Goal: Task Accomplishment & Management: Manage account settings

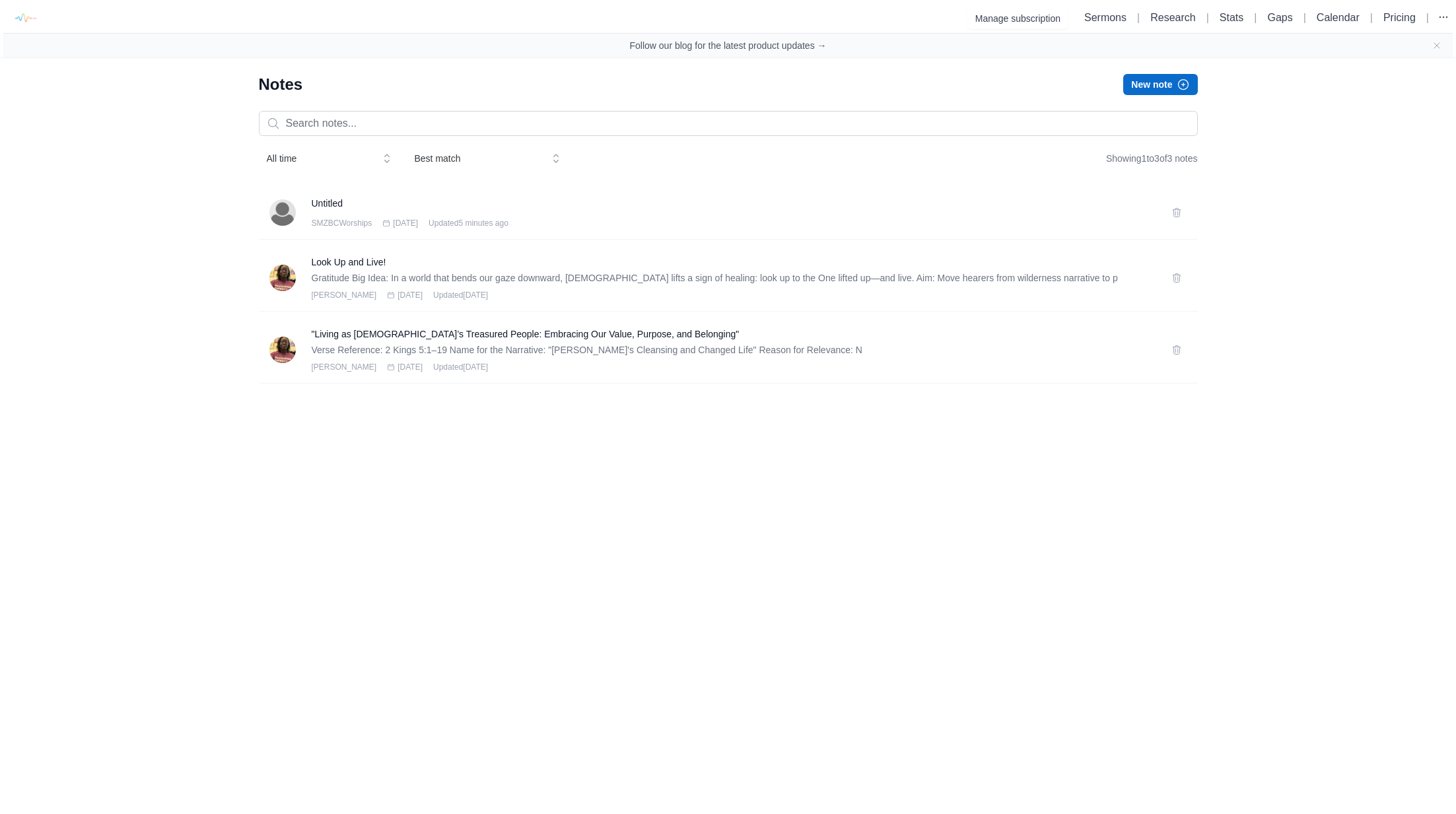
click at [409, 399] on html "Manage subscription Sermons | Research | Stats | Gaps | Calendar | Pricing | Fo…" at bounding box center [728, 199] width 1456 height 399
click at [1176, 213] on icon at bounding box center [1177, 213] width 11 height 11
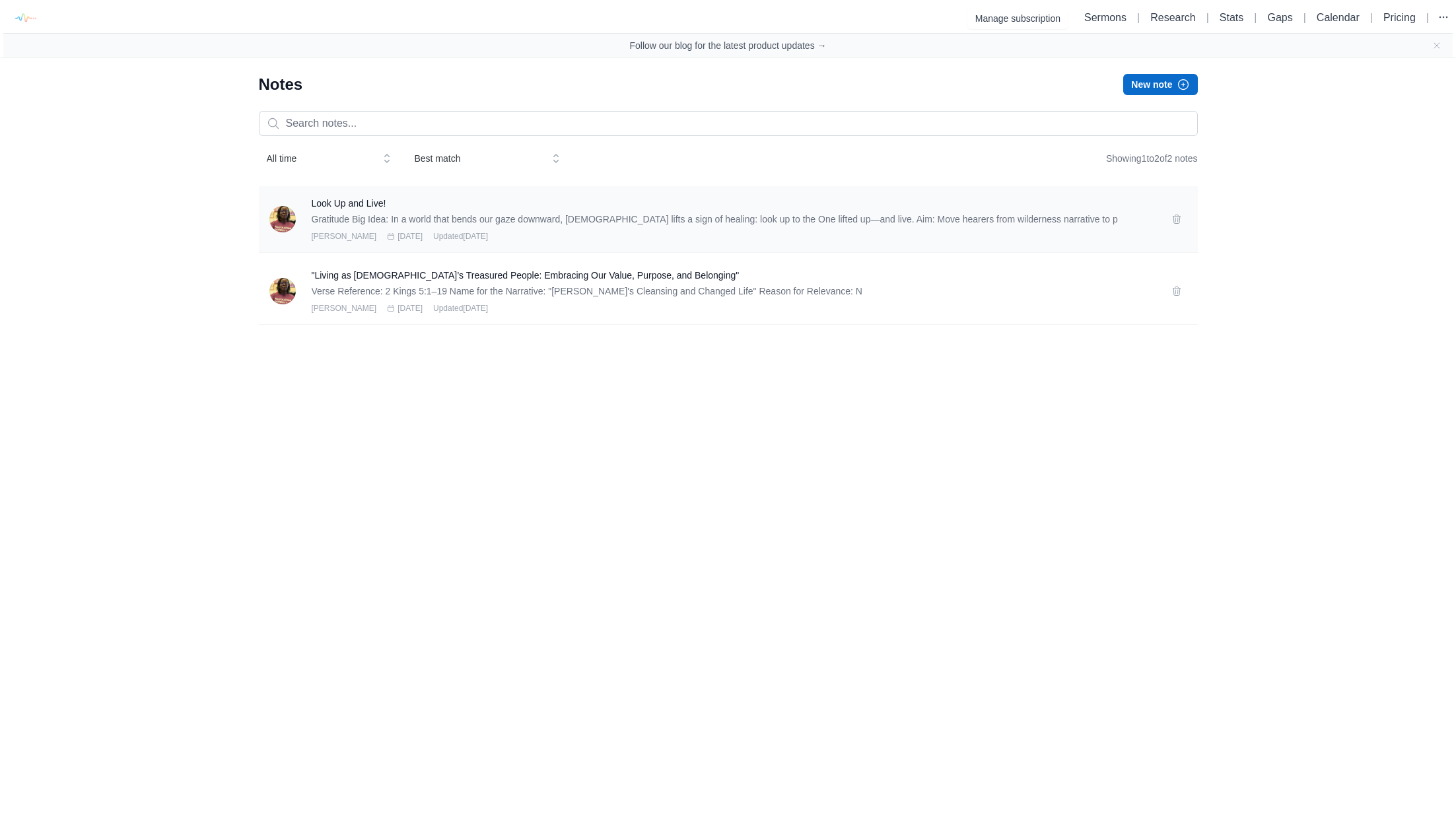
click at [341, 214] on p "Gratitude Big Idea: In a world that bends our gaze downward, [DEMOGRAPHIC_DATA]…" at bounding box center [733, 219] width 844 height 14
click at [340, 199] on h3 "Look Up and Live!" at bounding box center [733, 203] width 844 height 14
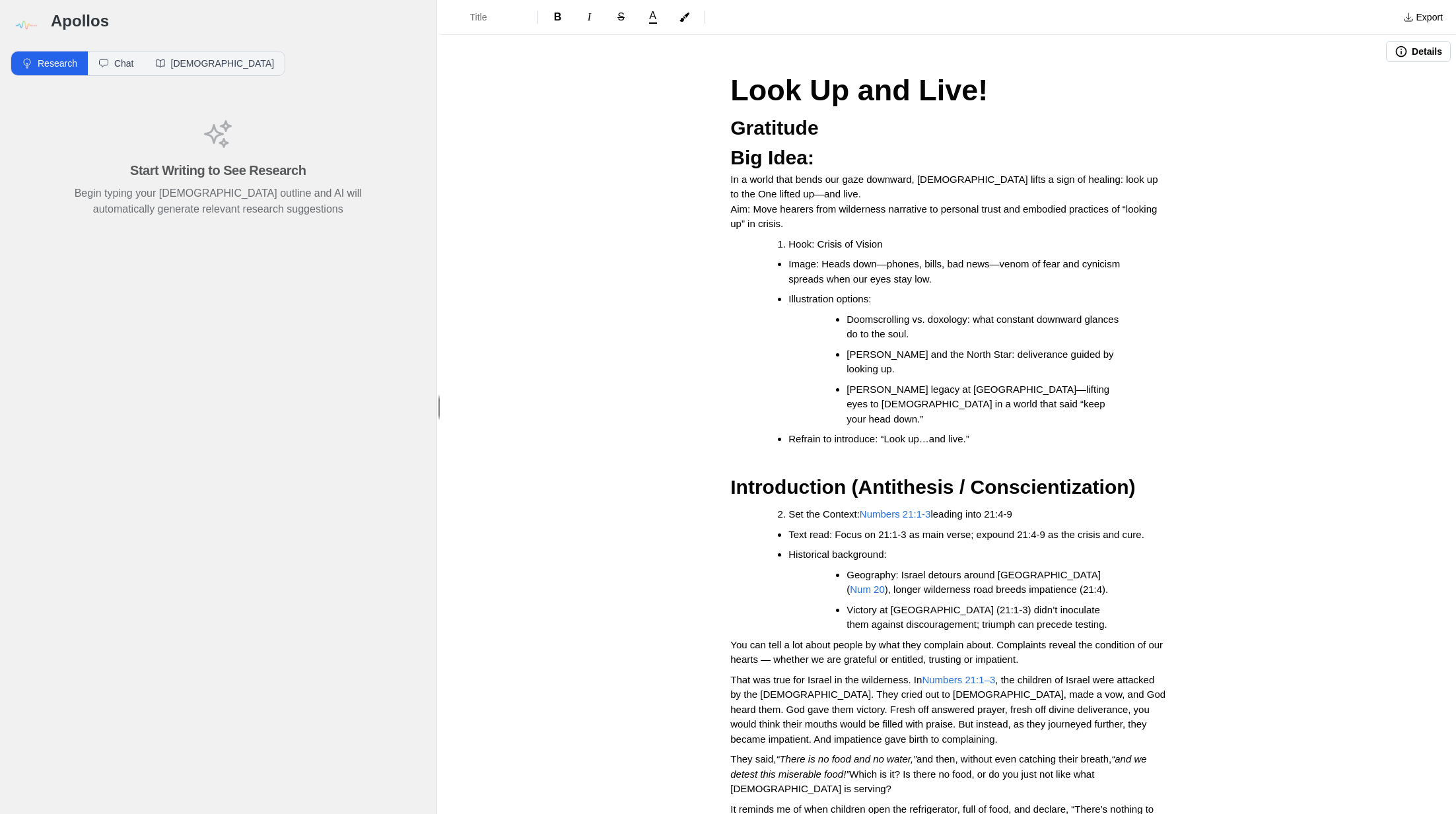
click at [1401, 52] on button "Details" at bounding box center [1419, 50] width 65 height 21
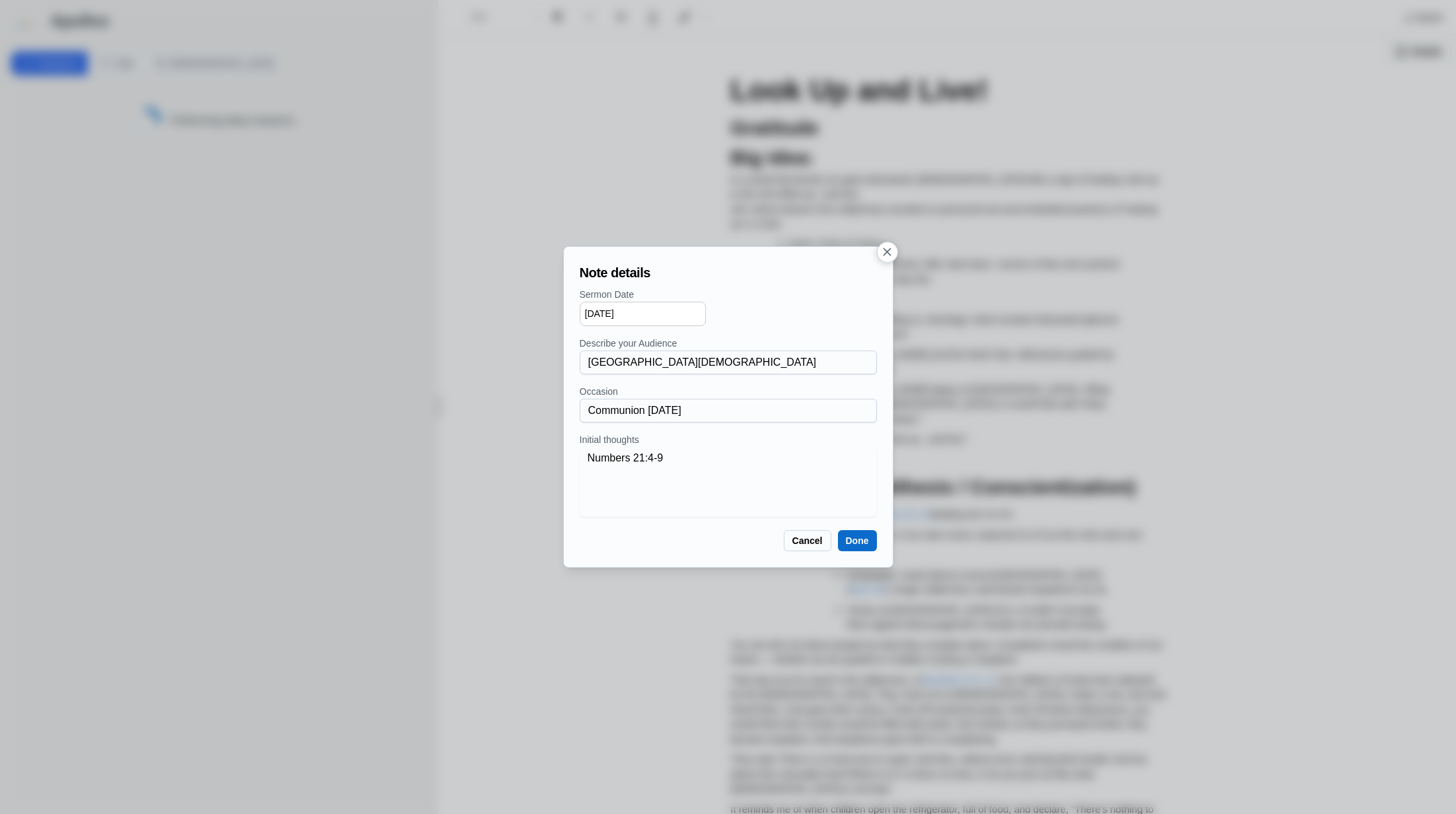
click at [889, 251] on icon "button" at bounding box center [887, 251] width 14 height 14
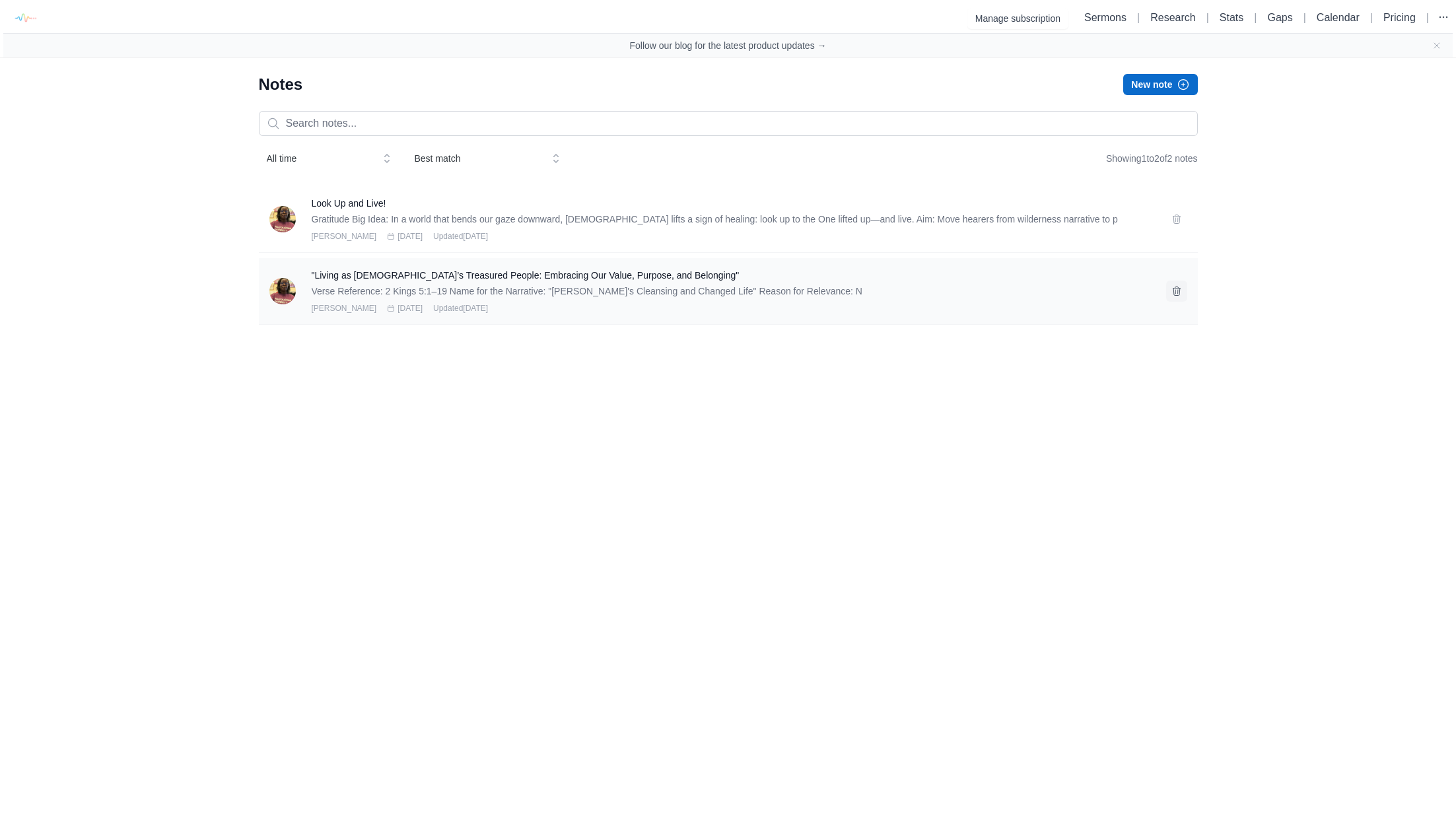
click at [1176, 288] on icon at bounding box center [1177, 291] width 7 height 9
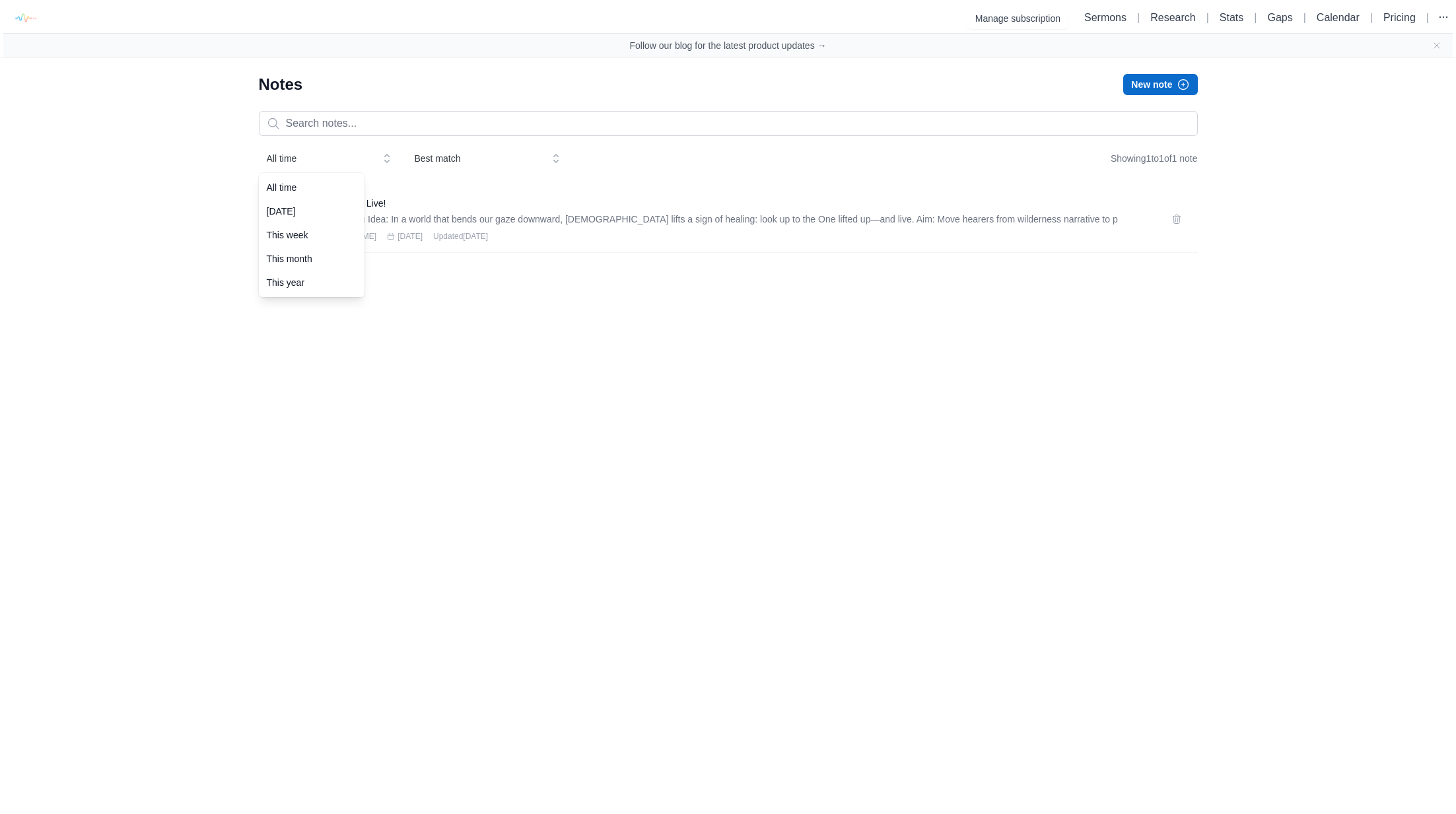
click at [285, 158] on span "All time" at bounding box center [319, 158] width 105 height 14
drag, startPoint x: 1271, startPoint y: 68, endPoint x: 1211, endPoint y: 50, distance: 62.6
click at [1271, 68] on div "Manage subscription Sermons | Research | Stats | Gaps | Calendar | Pricing | Fo…" at bounding box center [728, 134] width 1456 height 268
click at [1448, 16] on icon "button" at bounding box center [1443, 17] width 14 height 14
click at [1350, 60] on link "[GEOGRAPHIC_DATA][DEMOGRAPHIC_DATA]" at bounding box center [1379, 54] width 148 height 37
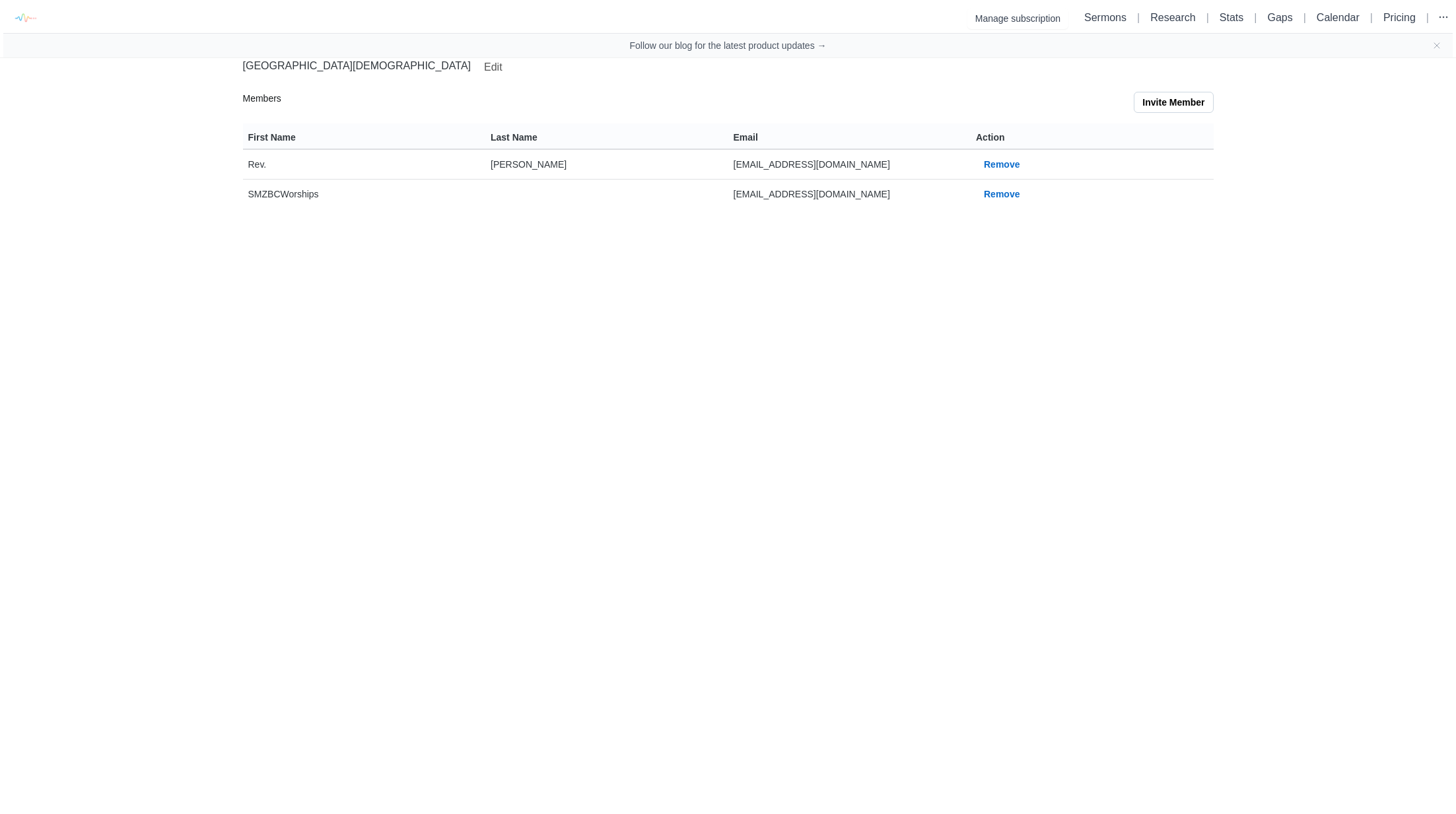
click at [259, 196] on td "SMZBCWorships" at bounding box center [365, 194] width 243 height 29
click at [1013, 23] on button "Manage subscription" at bounding box center [1018, 18] width 101 height 21
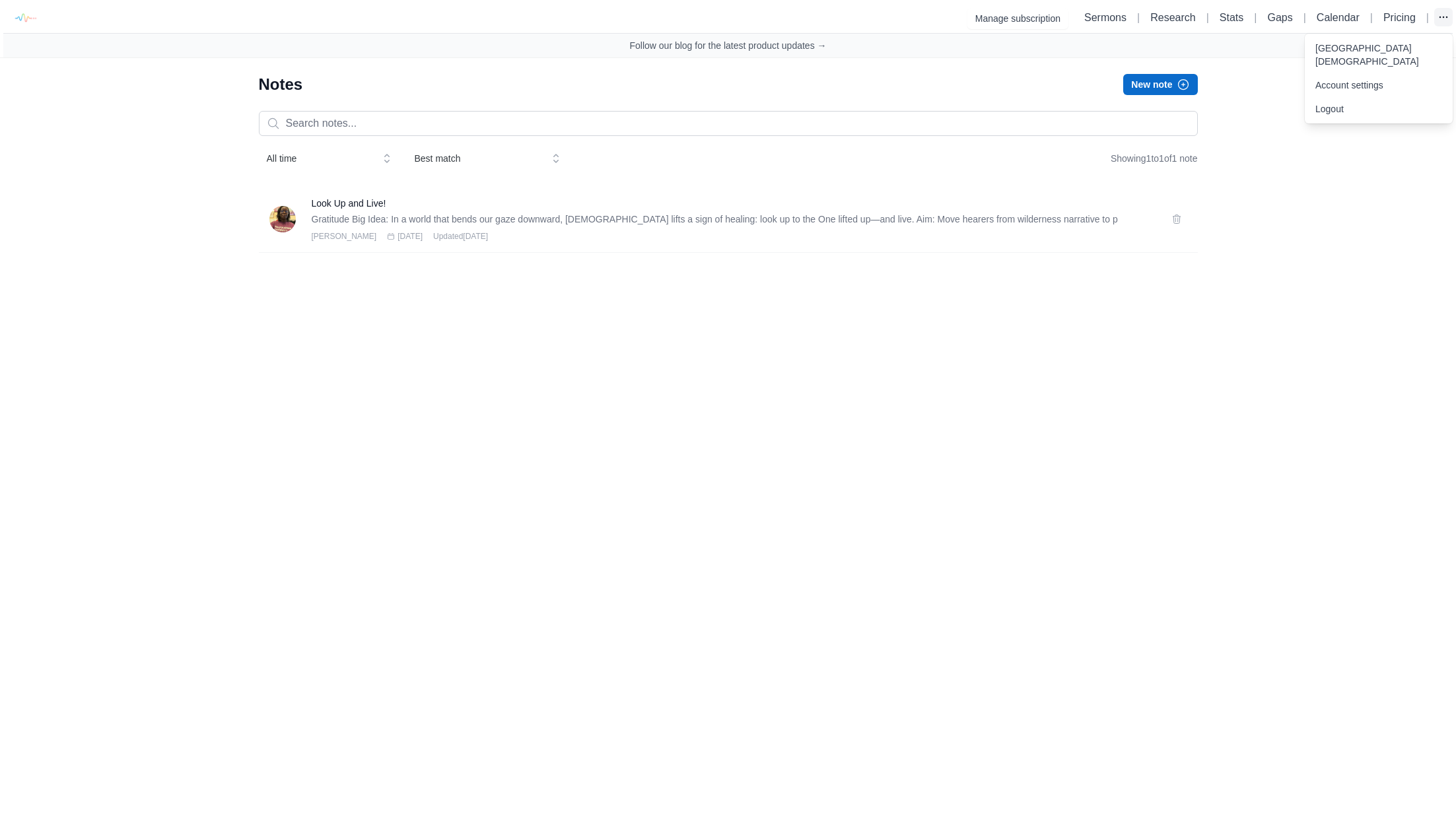
click at [1451, 18] on button "button" at bounding box center [1443, 17] width 19 height 19
click at [1368, 50] on link "[GEOGRAPHIC_DATA][DEMOGRAPHIC_DATA]" at bounding box center [1379, 54] width 148 height 37
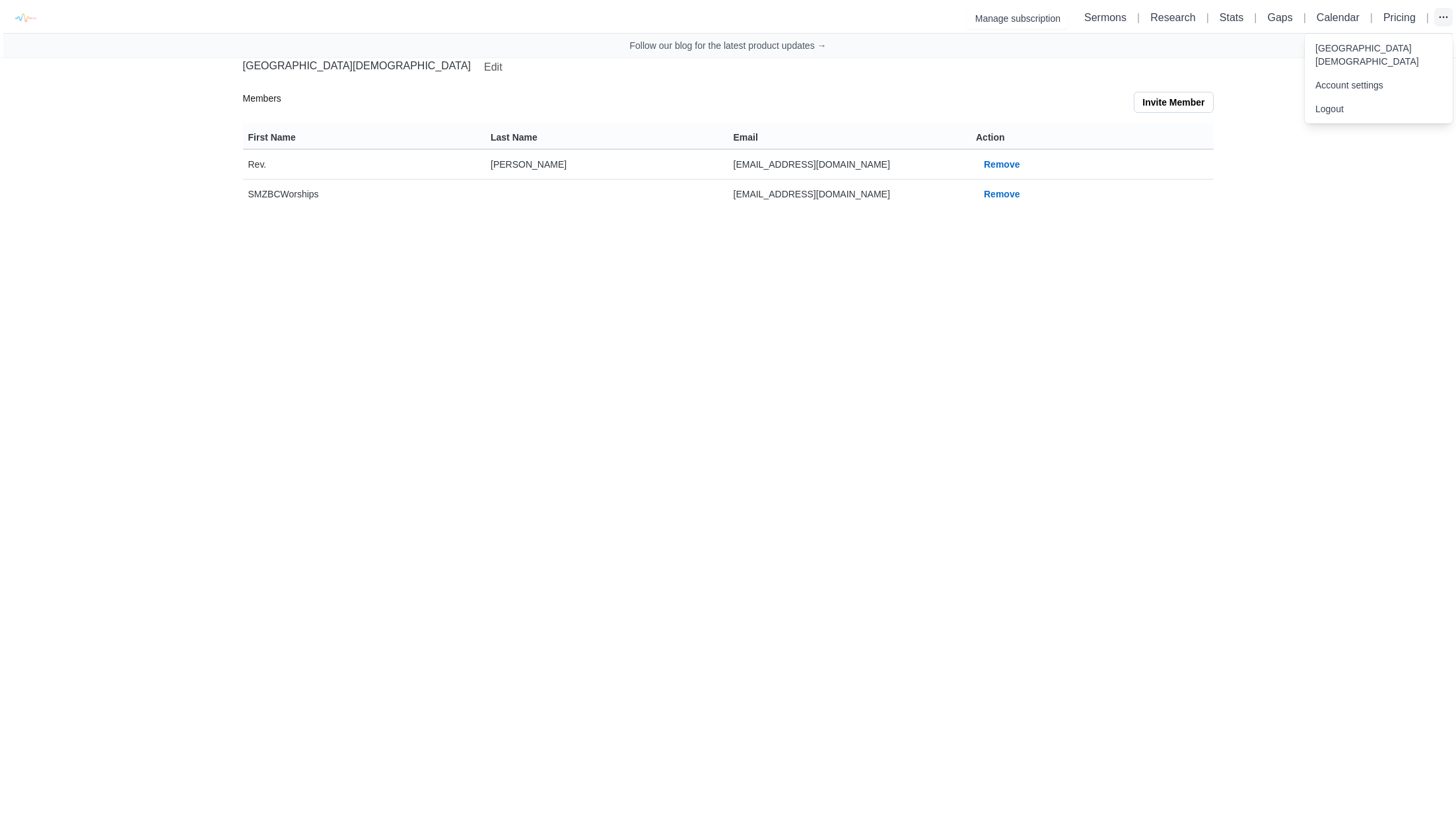
click at [1437, 11] on icon "button" at bounding box center [1443, 17] width 14 height 14
click at [1315, 88] on link "Account settings" at bounding box center [1379, 85] width 148 height 23
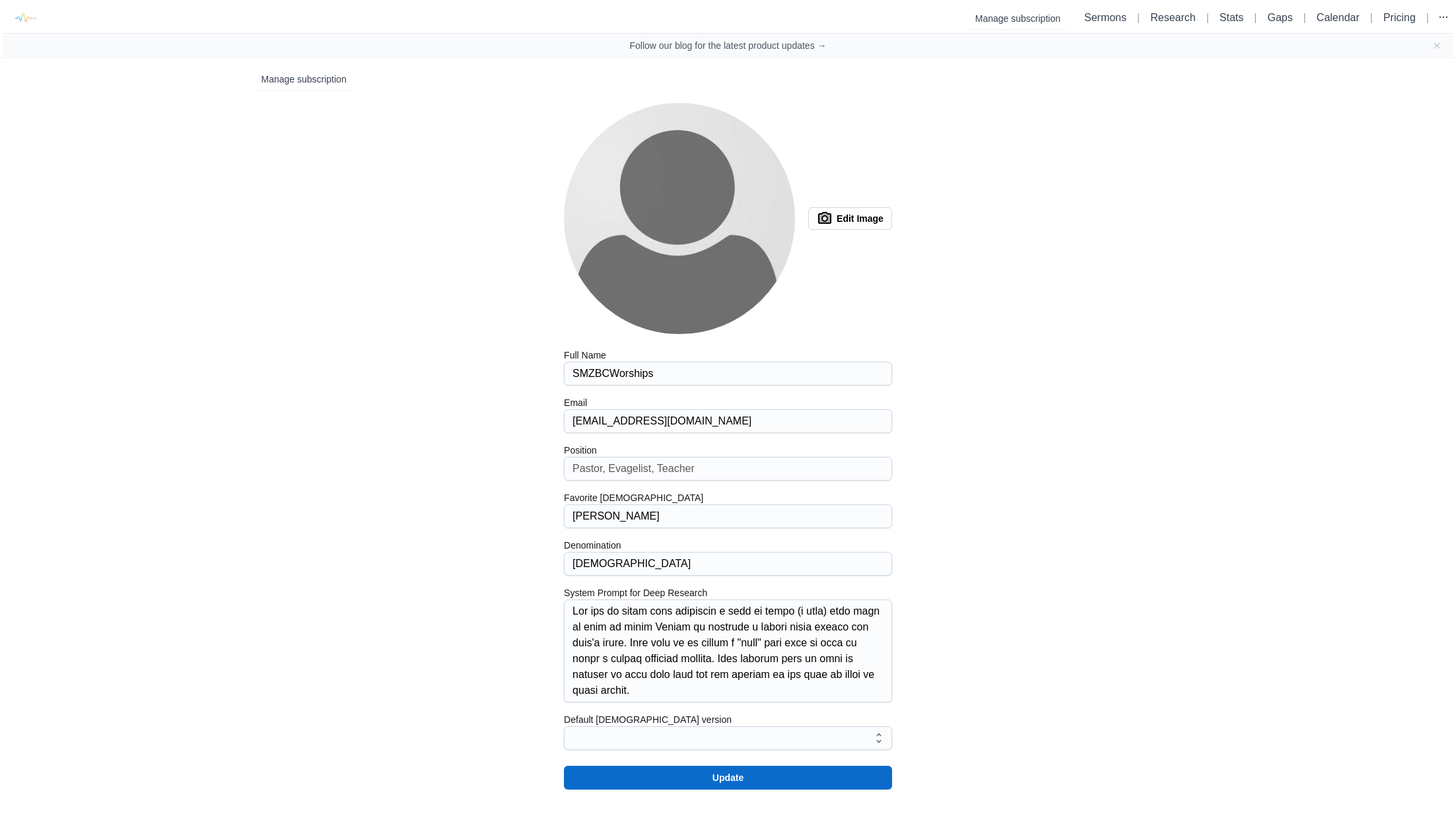
type input "kjv"
click at [852, 215] on button "Edit Image" at bounding box center [850, 218] width 84 height 23
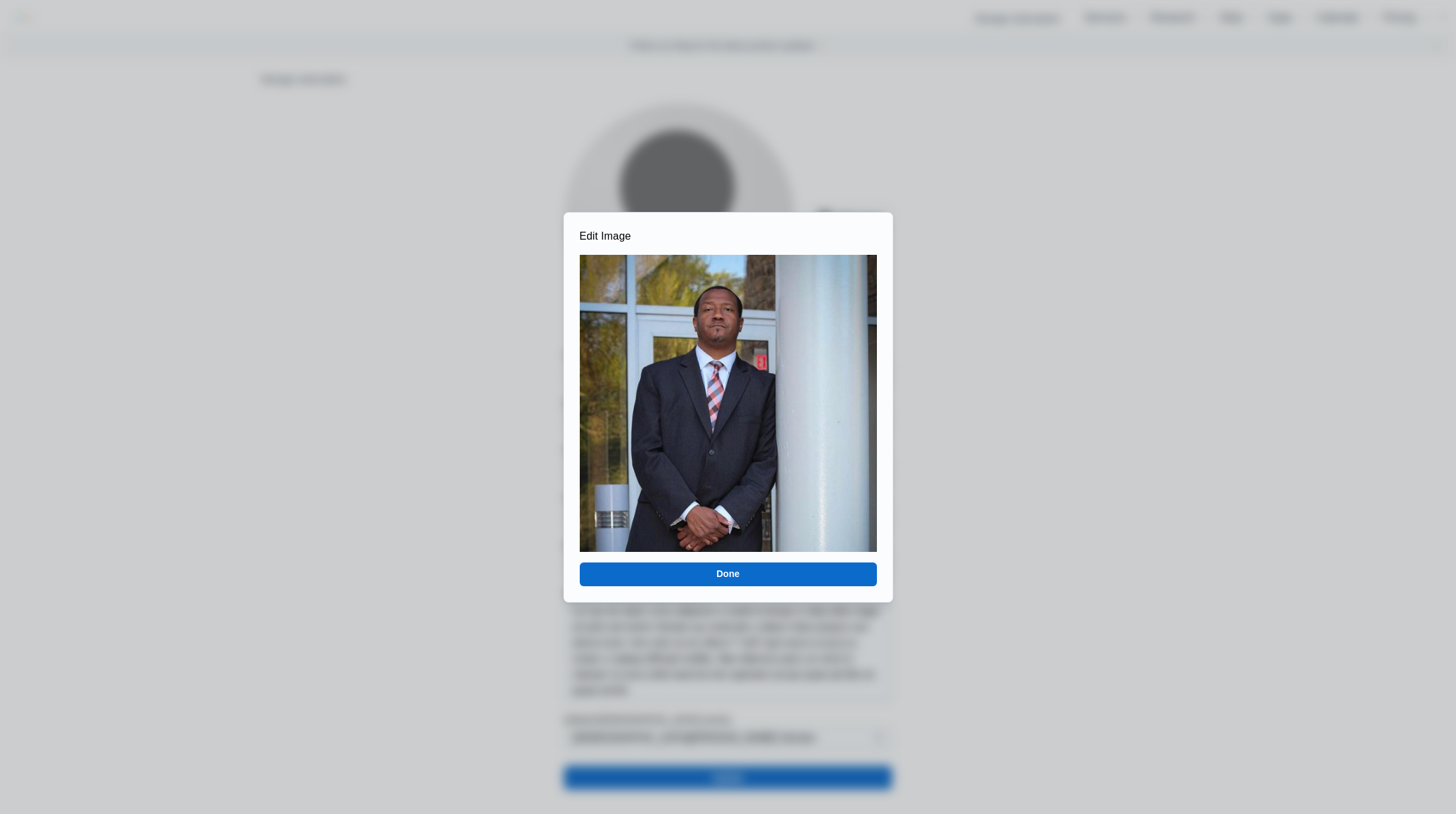
click at [693, 563] on button "Done" at bounding box center [729, 574] width 297 height 23
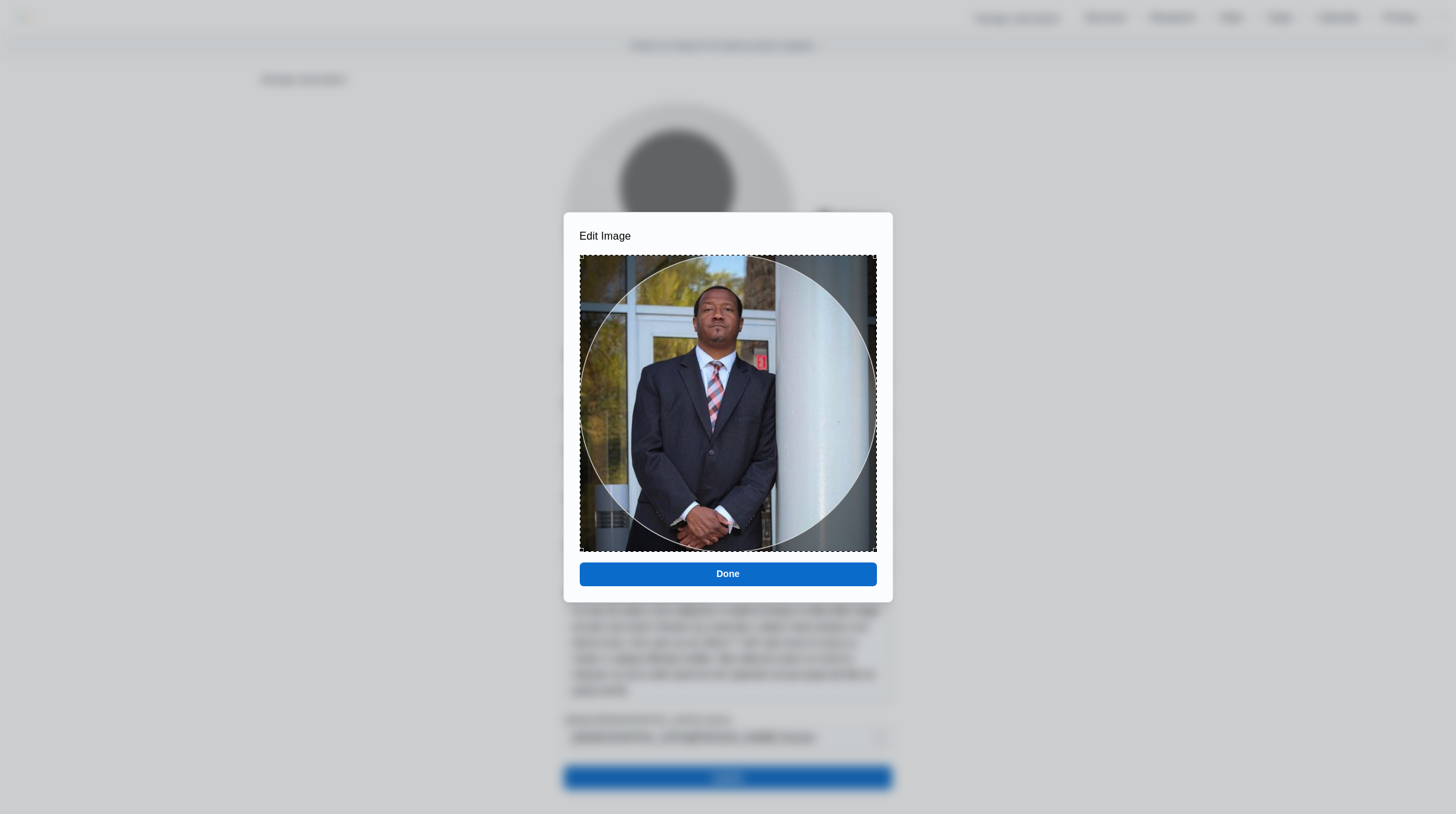
click at [727, 573] on button "Done" at bounding box center [729, 574] width 297 height 23
click at [742, 573] on button "Done" at bounding box center [729, 574] width 297 height 23
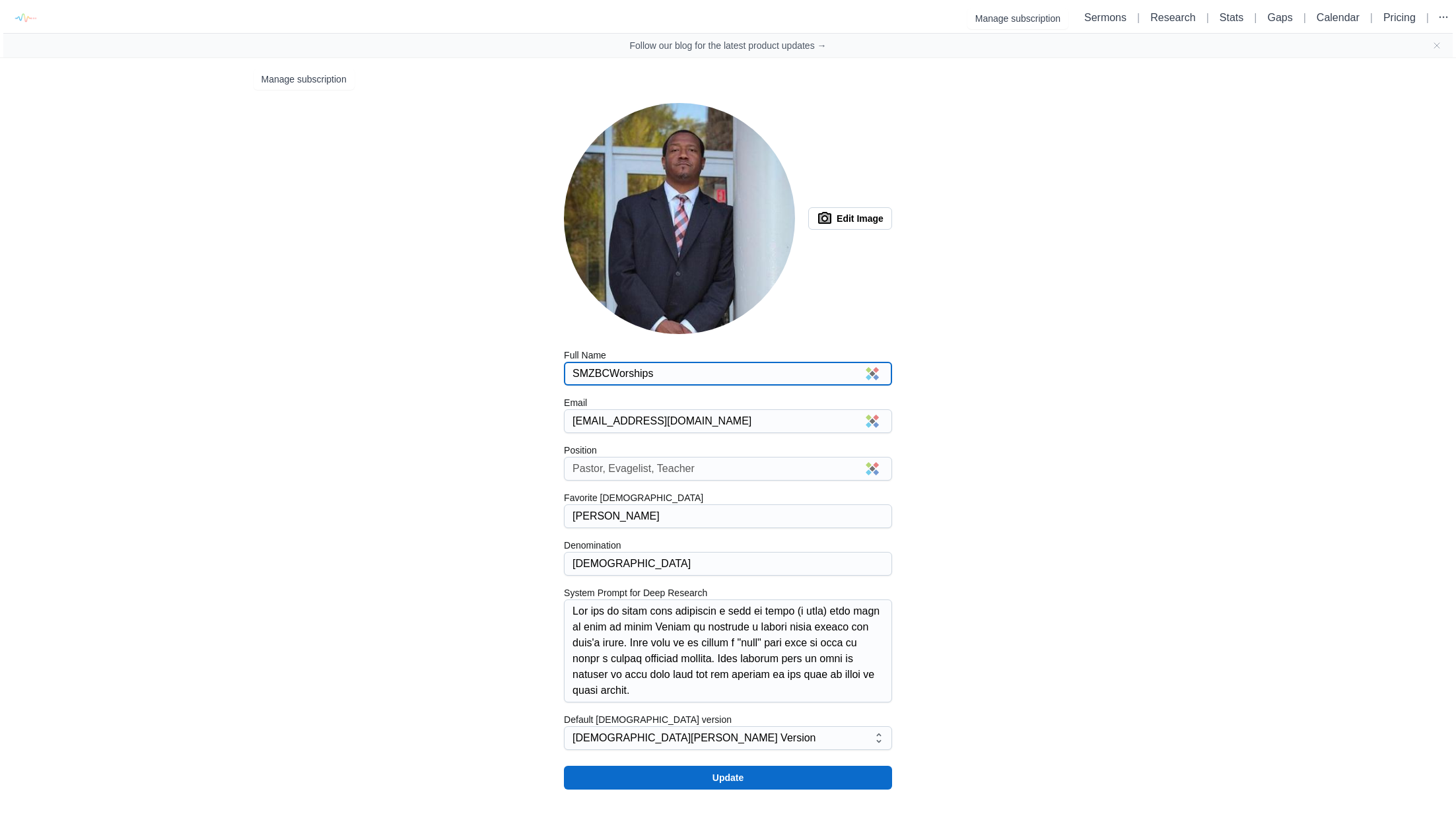
drag, startPoint x: 665, startPoint y: 372, endPoint x: 528, endPoint y: 379, distance: 137.2
click at [528, 379] on div "Edit Image 100 Full Name SMZBCWorships Email smzbcworships@gmail.com Position F…" at bounding box center [728, 446] width 950 height 686
type input "Pastor Tyrone Nelson"
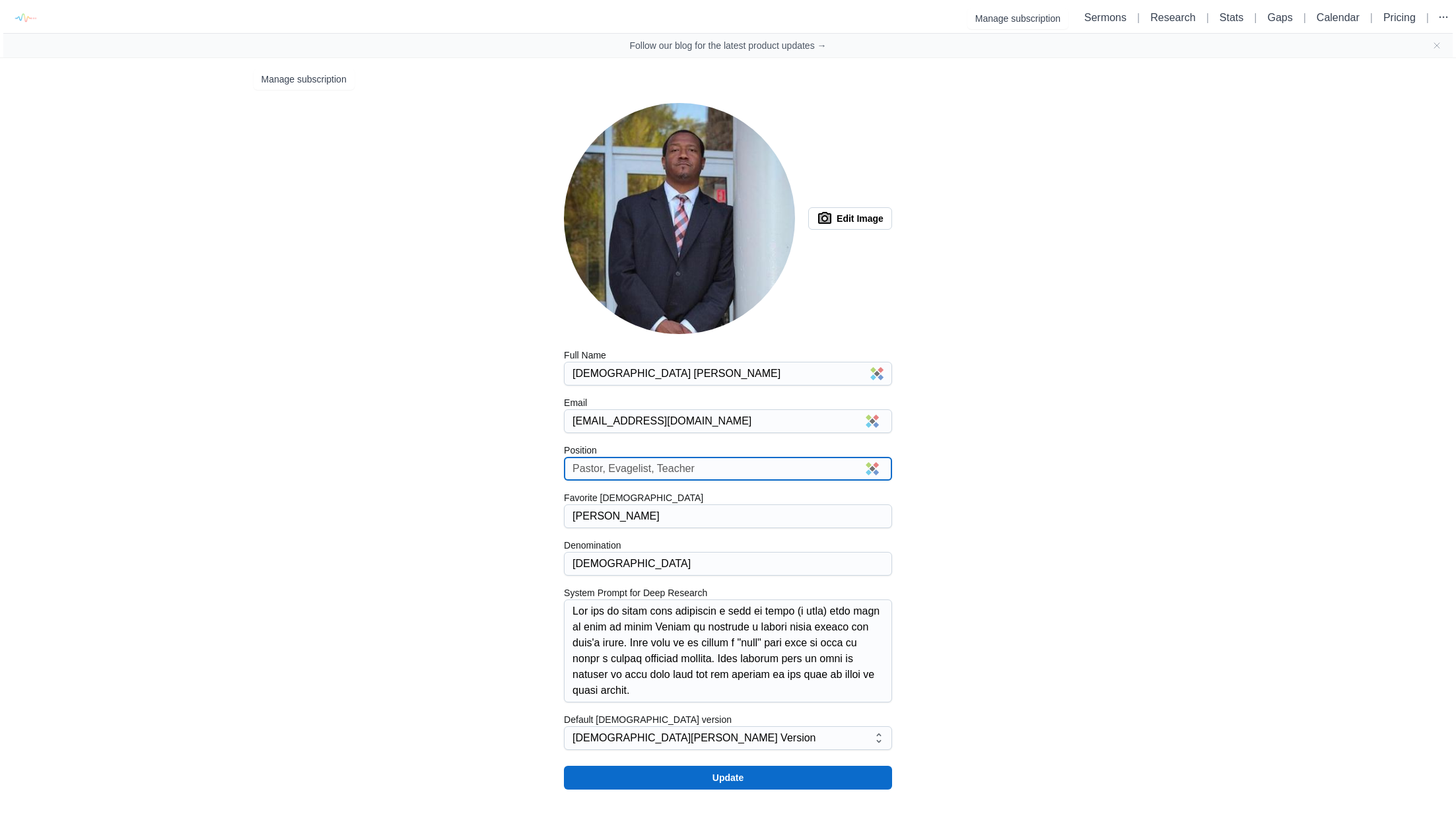
click at [596, 471] on input at bounding box center [728, 468] width 311 height 23
type input "Pastor"
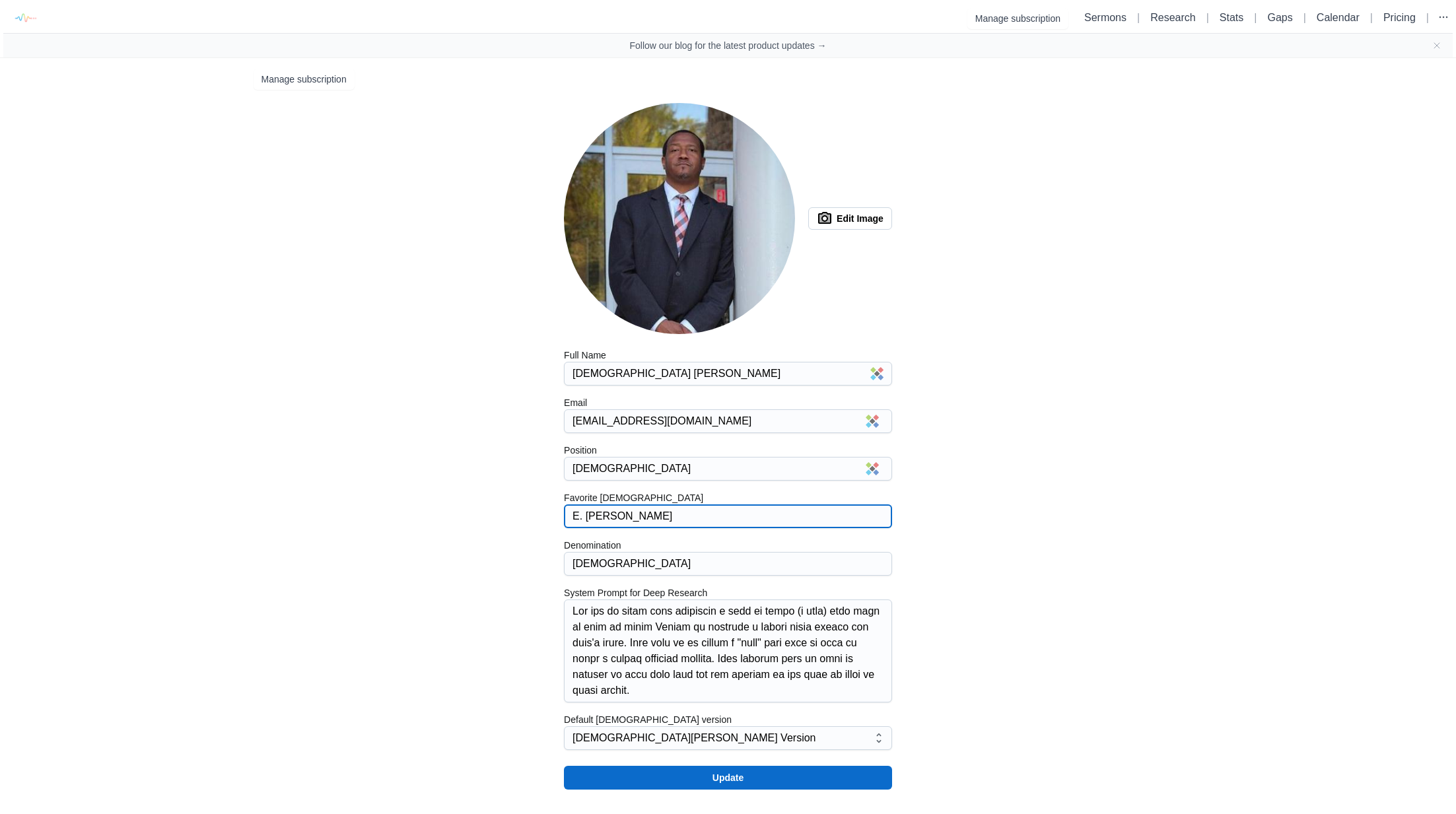
type input "E. Dewey Smith"
click at [676, 753] on form "Edit Image 100 Full Name Pastor Tyrone Nelson Email smzbcworships@gmail.com Pos…" at bounding box center [728, 446] width 328 height 686
click at [674, 743] on button "King James Version" at bounding box center [720, 737] width 295 height 19
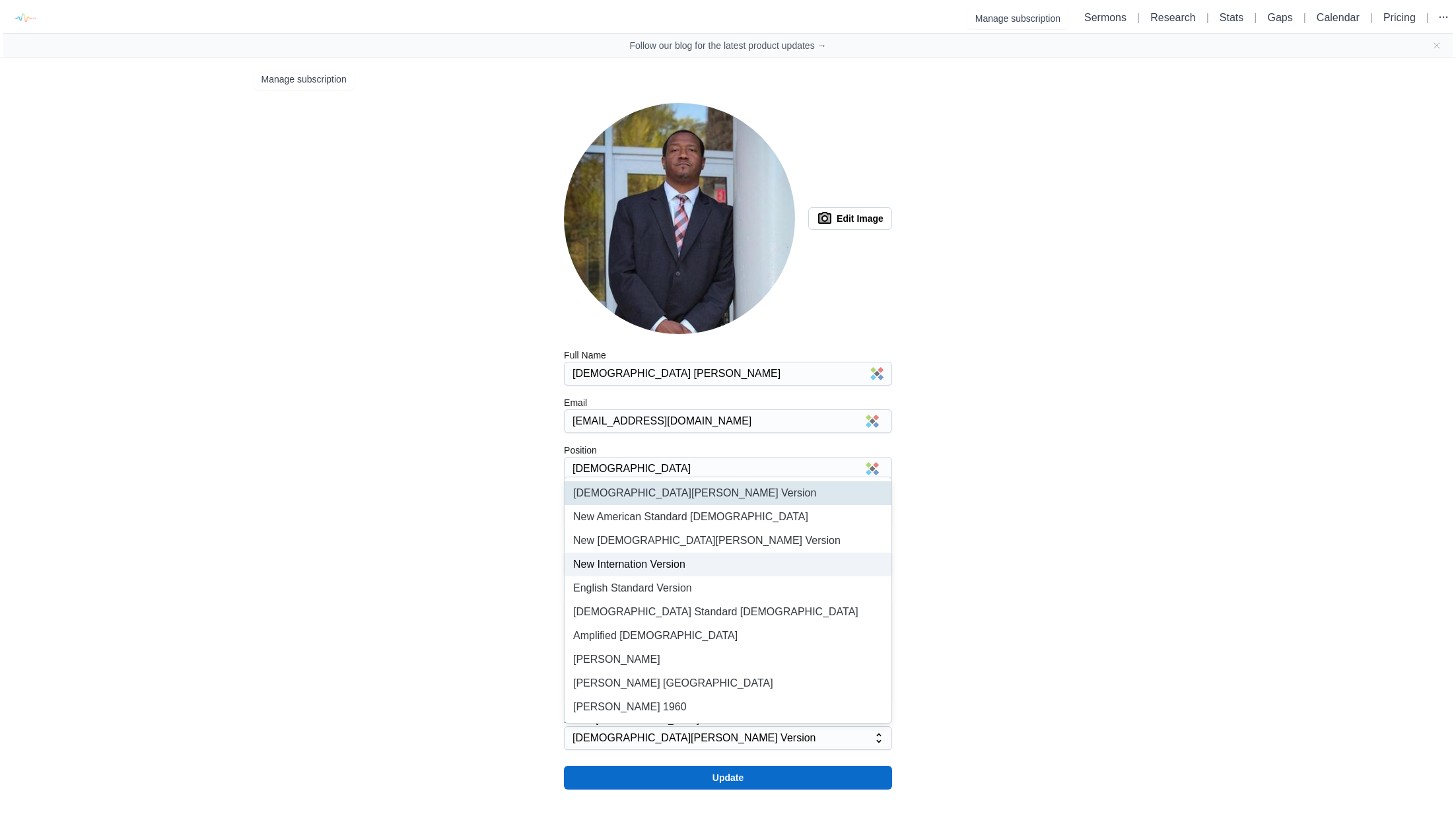
click at [665, 567] on li "New Internation Version" at bounding box center [728, 565] width 327 height 23
type input "niv"
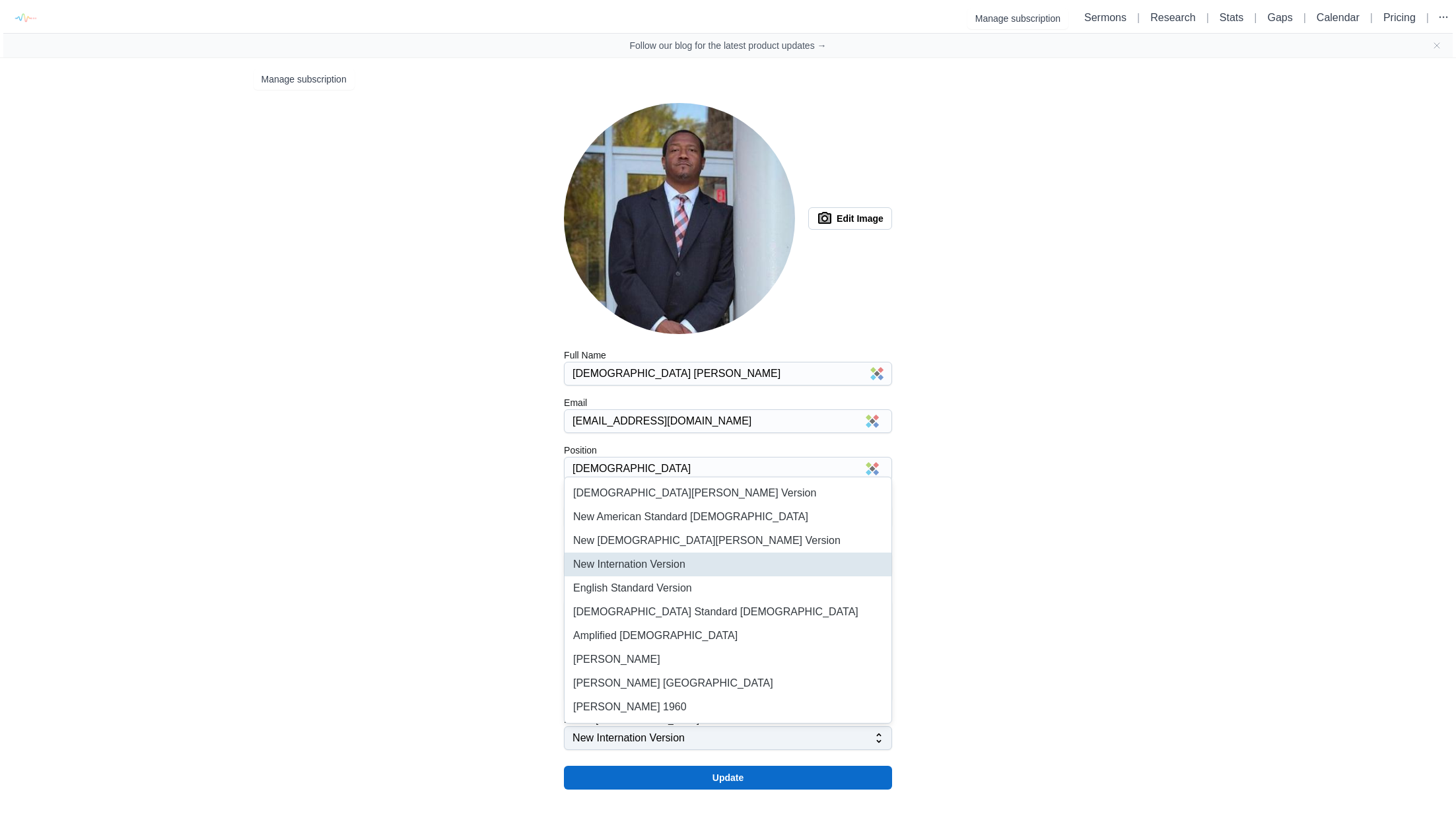
click at [666, 736] on button "New Internation Version" at bounding box center [720, 737] width 295 height 19
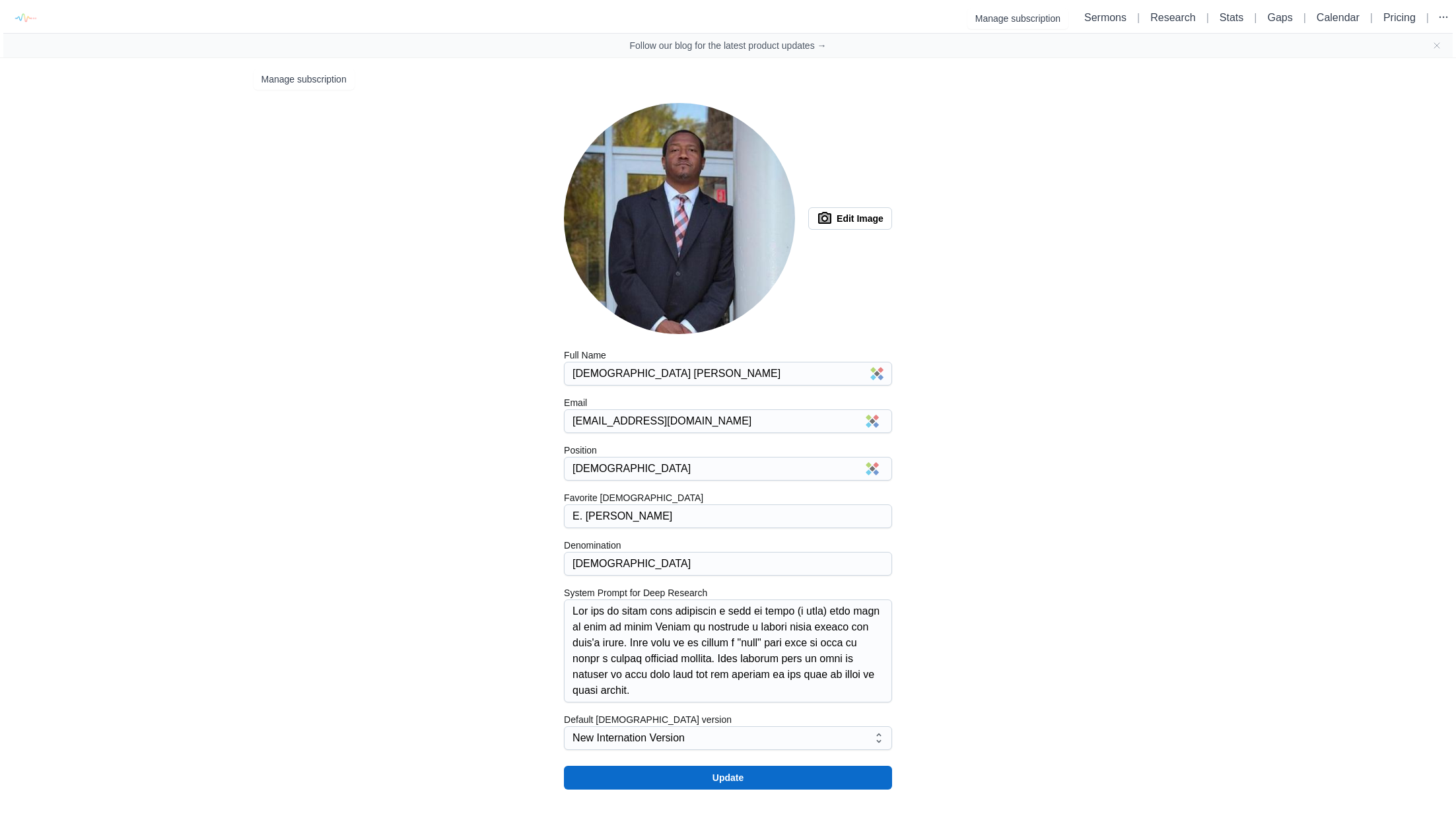
click at [646, 792] on div "Manage subscription Edit Image 100 Full Name Pastor Tyrone Nelson Email smzbcwo…" at bounding box center [728, 430] width 970 height 742
click at [645, 784] on button "Update" at bounding box center [728, 777] width 328 height 23
click at [723, 781] on button "Update" at bounding box center [728, 777] width 328 height 23
click at [26, 18] on img at bounding box center [24, 18] width 30 height 30
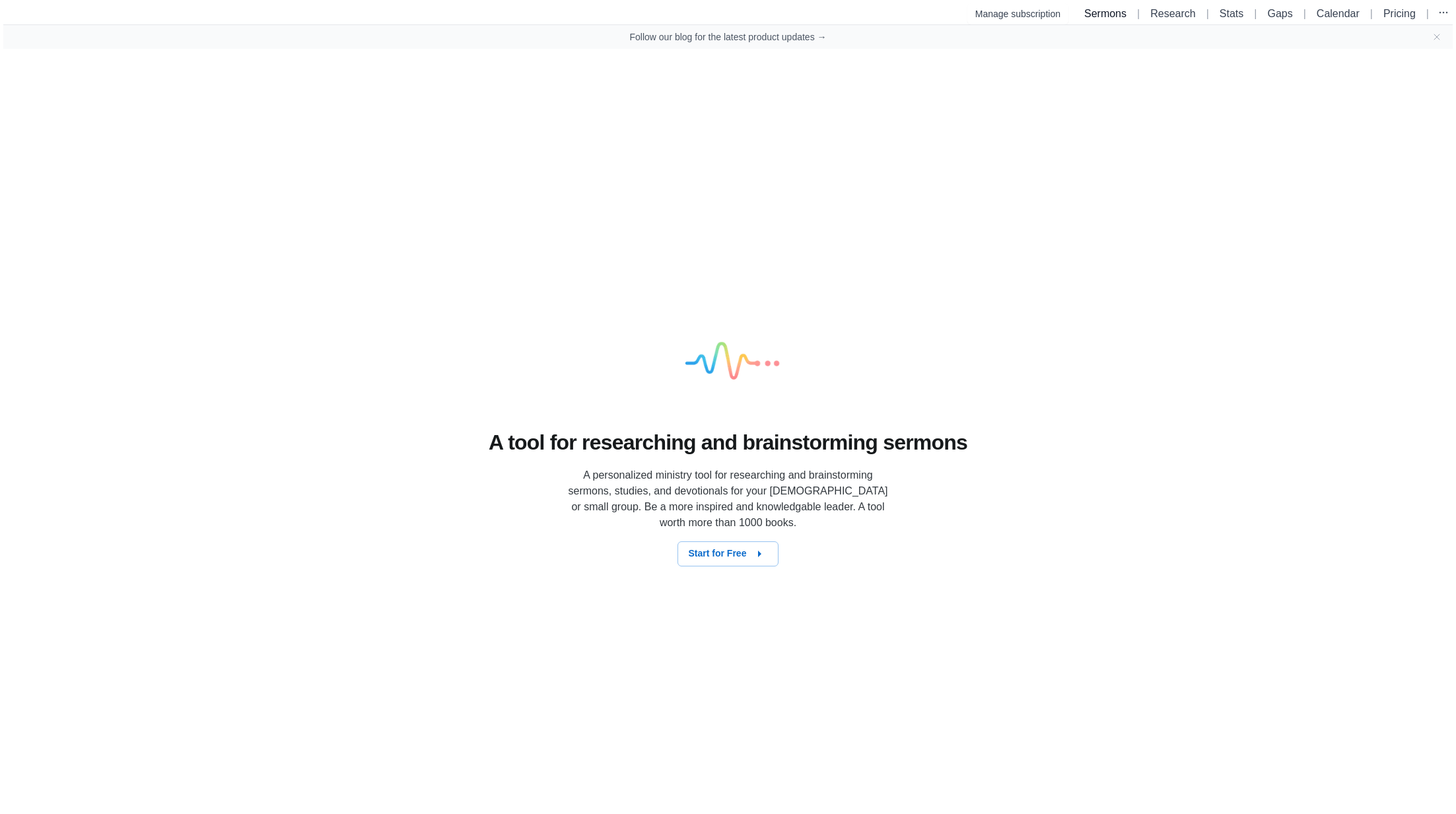
click at [1102, 11] on link "Sermons" at bounding box center [1106, 14] width 42 height 11
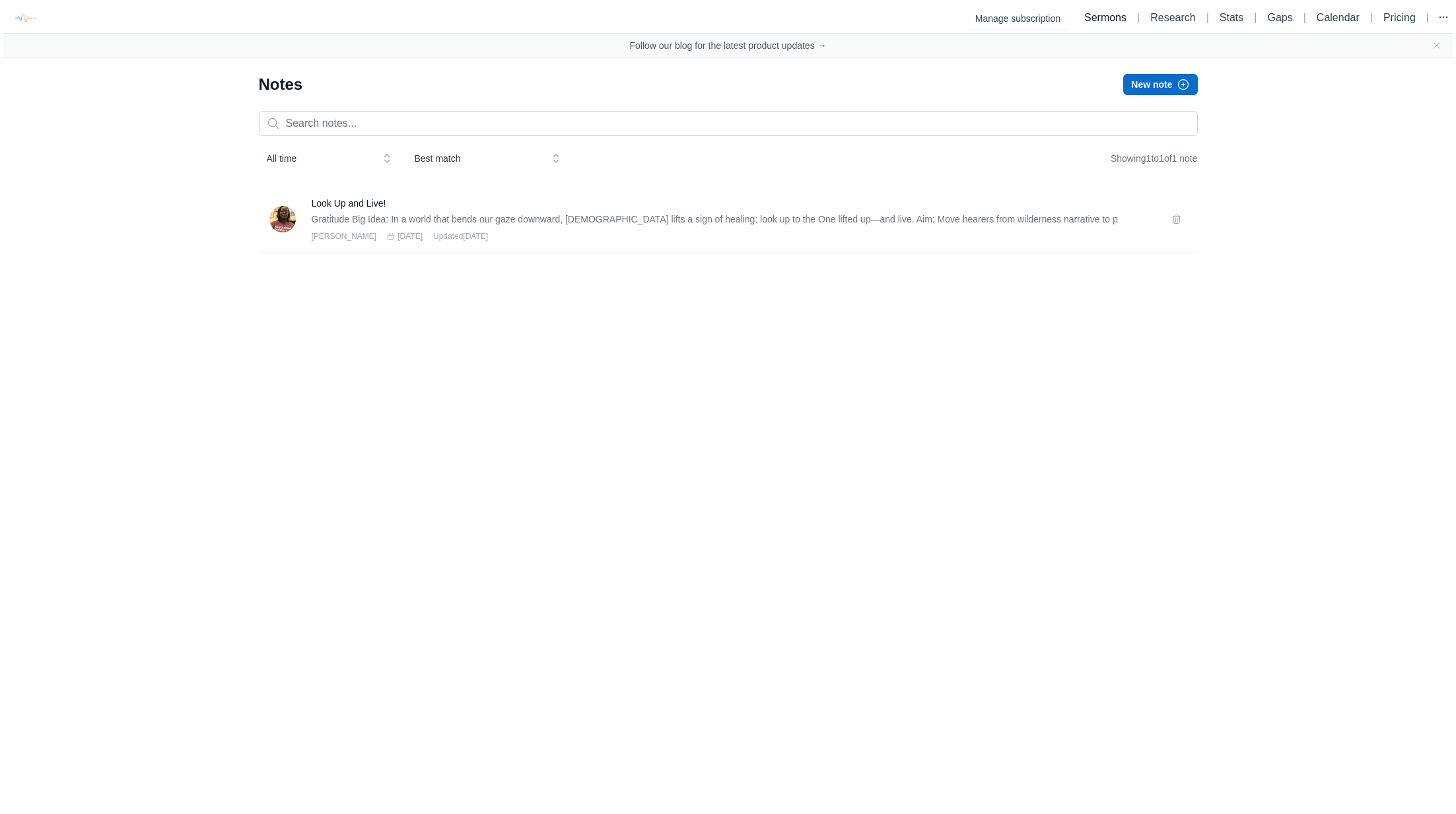
click at [1099, 21] on link "Sermons" at bounding box center [1106, 17] width 42 height 11
click at [1098, 19] on link "Sermons" at bounding box center [1106, 17] width 42 height 11
click at [1165, 19] on link "Research" at bounding box center [1173, 17] width 45 height 11
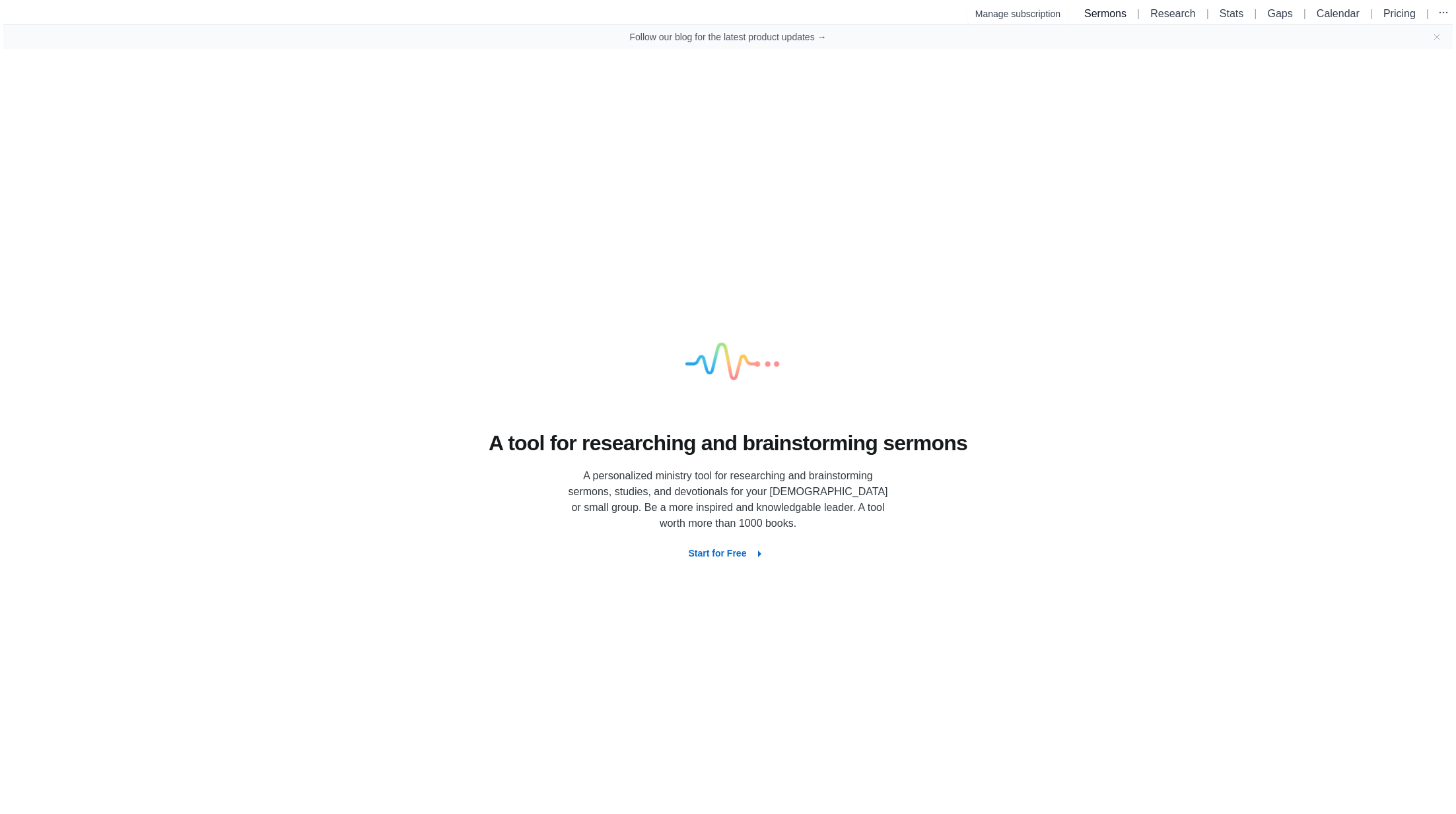
click at [1087, 17] on link "Sermons" at bounding box center [1106, 14] width 42 height 11
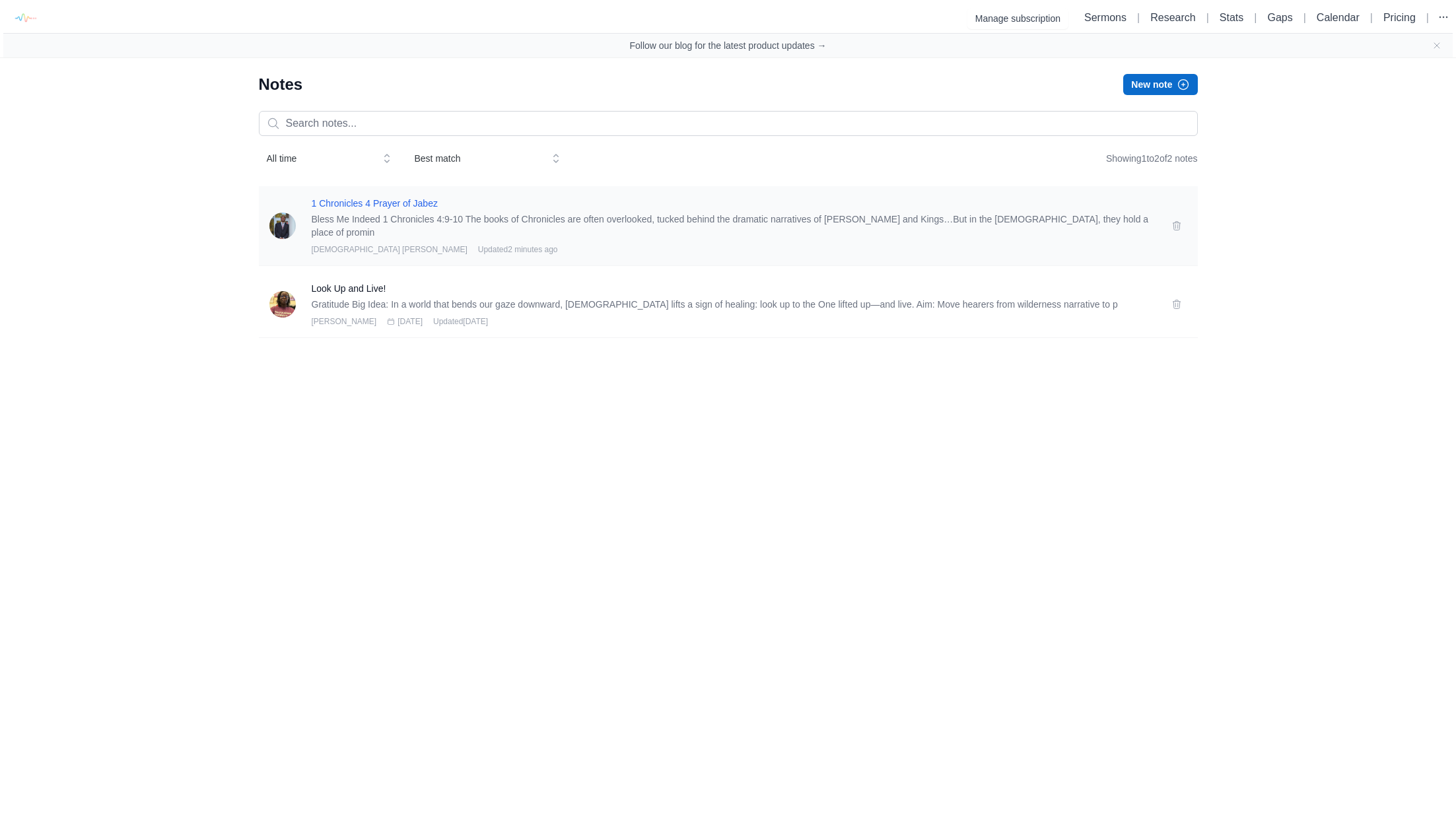
click at [352, 208] on h3 "1 Chronicles 4 Prayer of Jabez" at bounding box center [733, 203] width 844 height 14
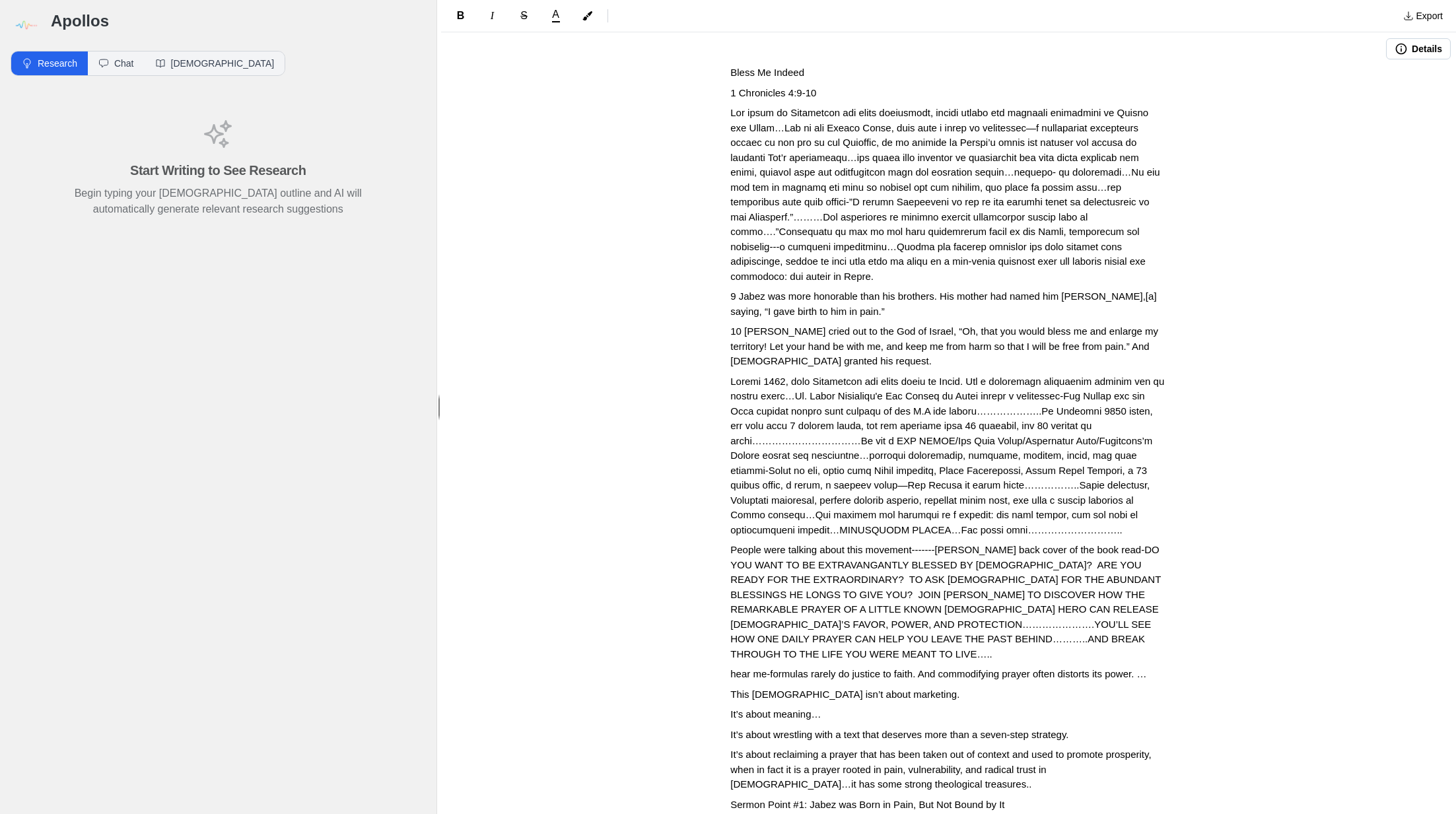
click at [1429, 52] on button "Details" at bounding box center [1419, 49] width 65 height 21
click at [1406, 50] on button "Details" at bounding box center [1419, 49] width 65 height 21
